Goal: Transaction & Acquisition: Purchase product/service

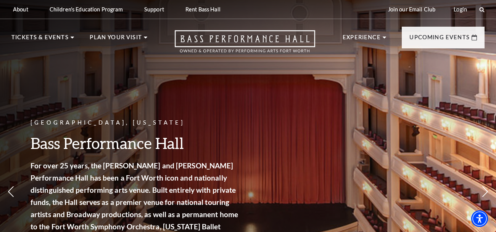
click at [71, 37] on use at bounding box center [72, 38] width 3 height 2
click at [55, 77] on link "Now On Sale" at bounding box center [40, 76] width 44 height 6
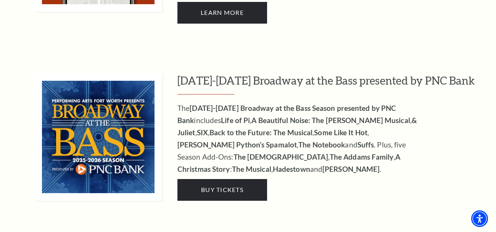
scroll to position [671, 0]
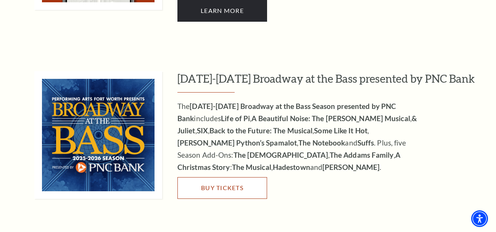
click at [244, 187] on link "Buy Tickets" at bounding box center [222, 187] width 90 height 21
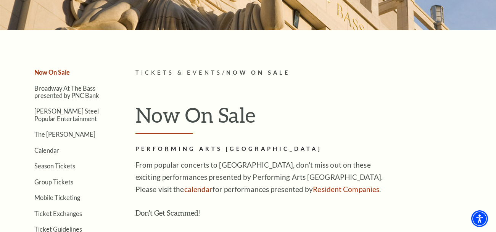
scroll to position [208, 0]
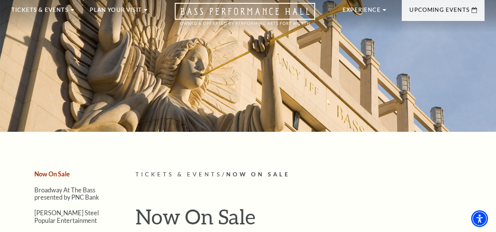
scroll to position [0, 0]
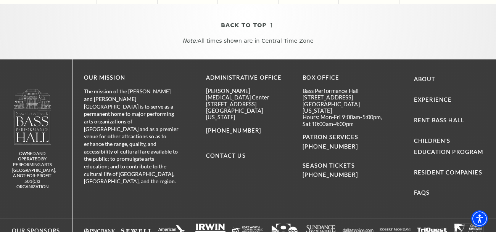
scroll to position [565, 0]
